Goal: Task Accomplishment & Management: Use online tool/utility

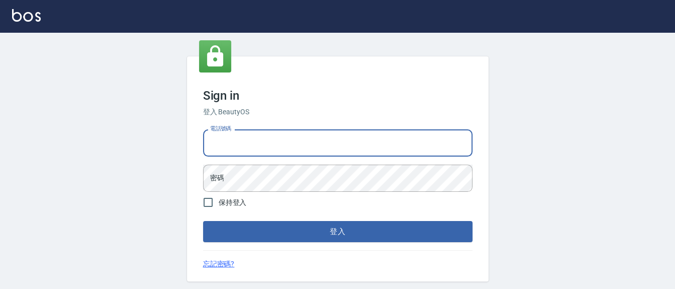
click at [245, 142] on input "電話號碼" at bounding box center [337, 142] width 269 height 27
type input "24255330"
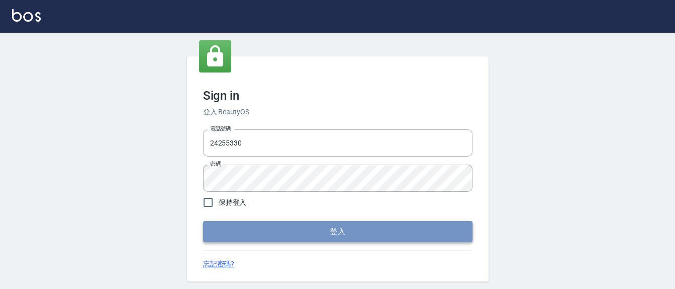
click at [255, 233] on button "登入" at bounding box center [337, 231] width 269 height 21
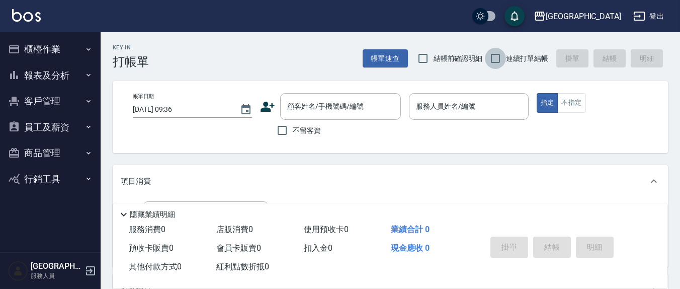
click at [496, 59] on input "連續打單結帳" at bounding box center [495, 58] width 21 height 21
checkbox input "true"
click at [421, 56] on input "結帳前確認明細" at bounding box center [422, 58] width 21 height 21
checkbox input "true"
click at [284, 132] on input "不留客資" at bounding box center [281, 130] width 21 height 21
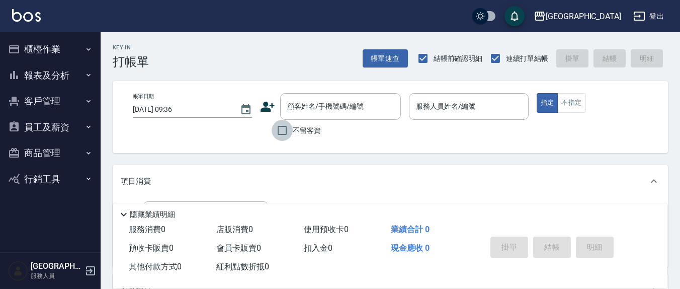
checkbox input "true"
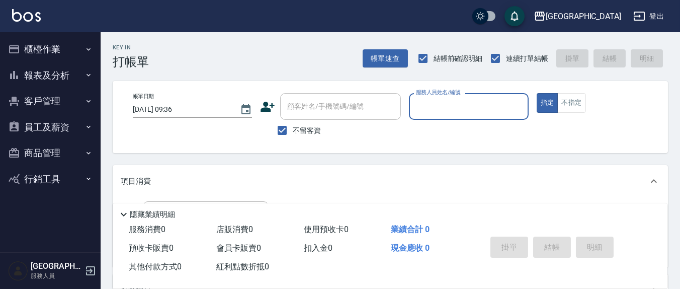
click at [51, 80] on button "報表及分析" at bounding box center [50, 75] width 92 height 26
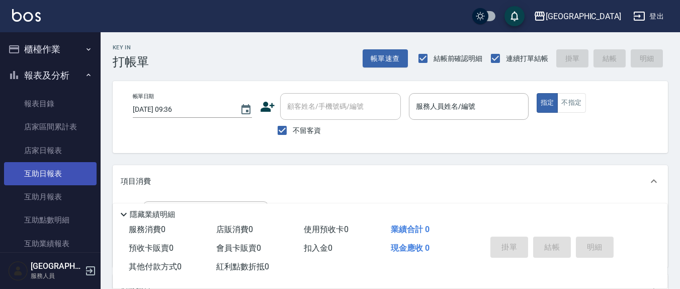
scroll to position [105, 0]
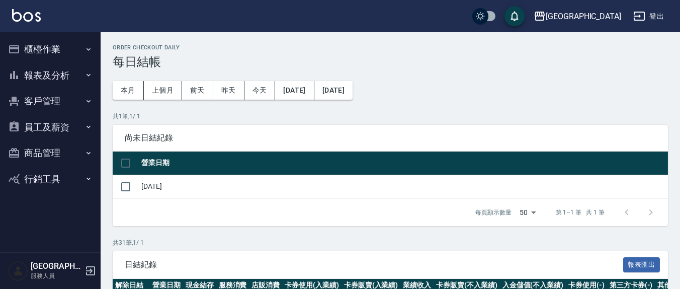
click at [48, 49] on button "櫃檯作業" at bounding box center [50, 49] width 92 height 26
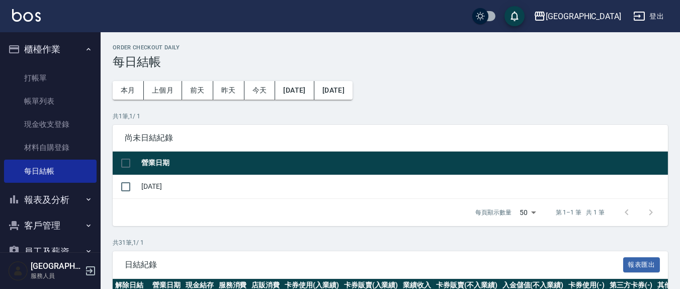
click at [48, 49] on button "櫃檯作業" at bounding box center [50, 49] width 92 height 26
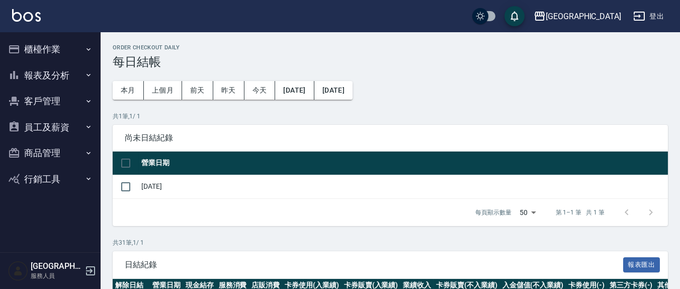
click at [48, 49] on button "櫃檯作業" at bounding box center [50, 49] width 92 height 26
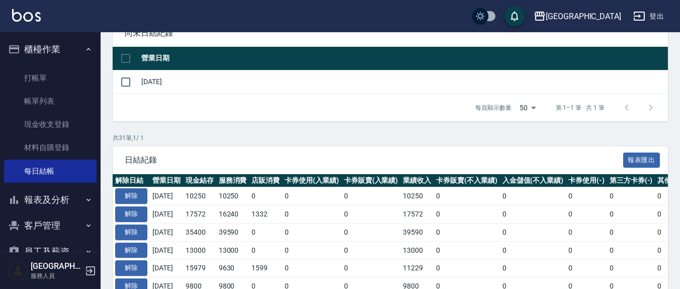
scroll to position [209, 0]
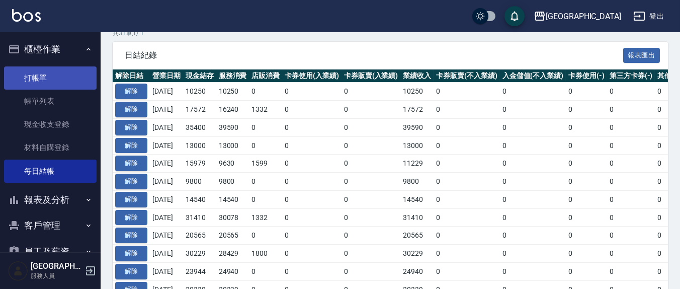
click at [28, 69] on link "打帳單" at bounding box center [50, 77] width 92 height 23
